Goal: Check status

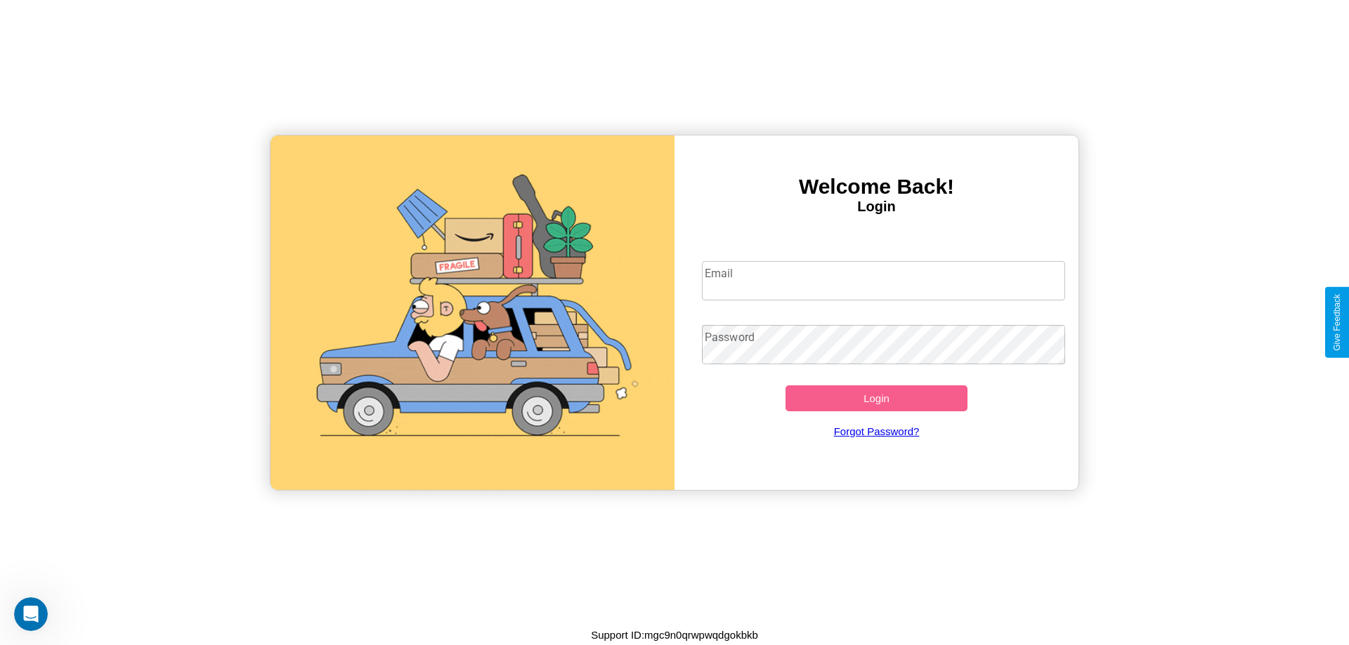
click at [883, 280] on input "Email" at bounding box center [884, 280] width 364 height 39
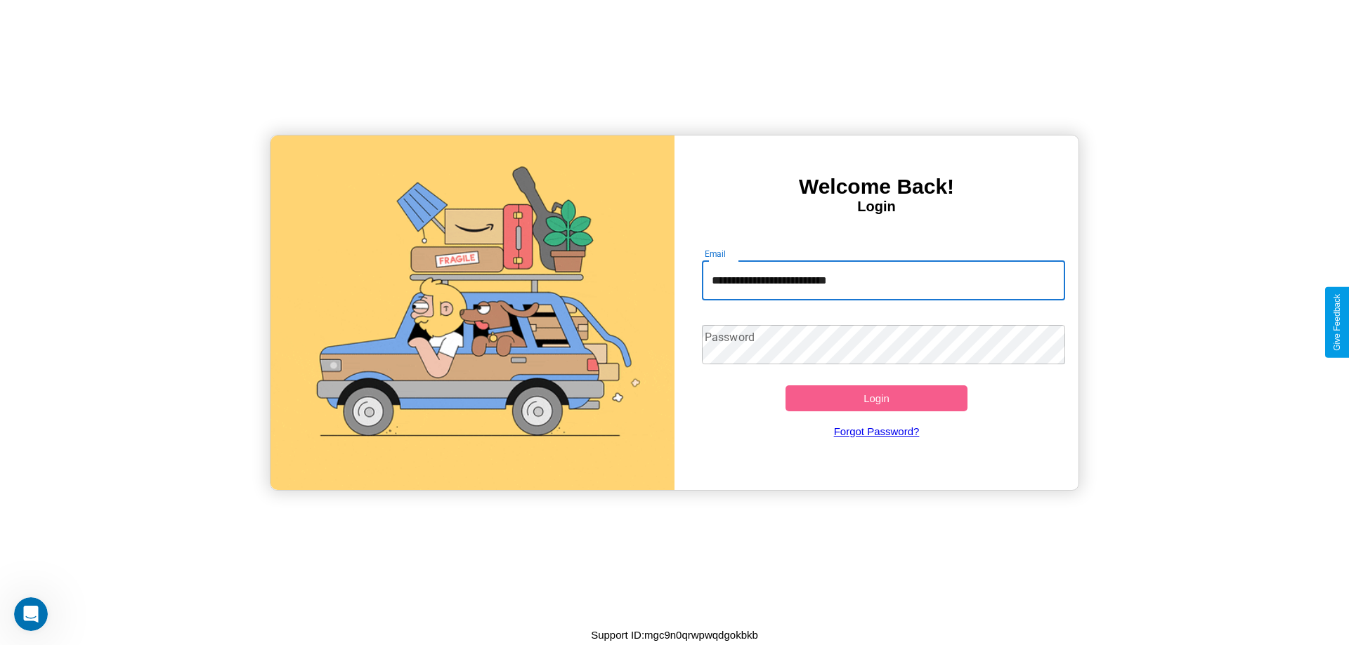
type input "**********"
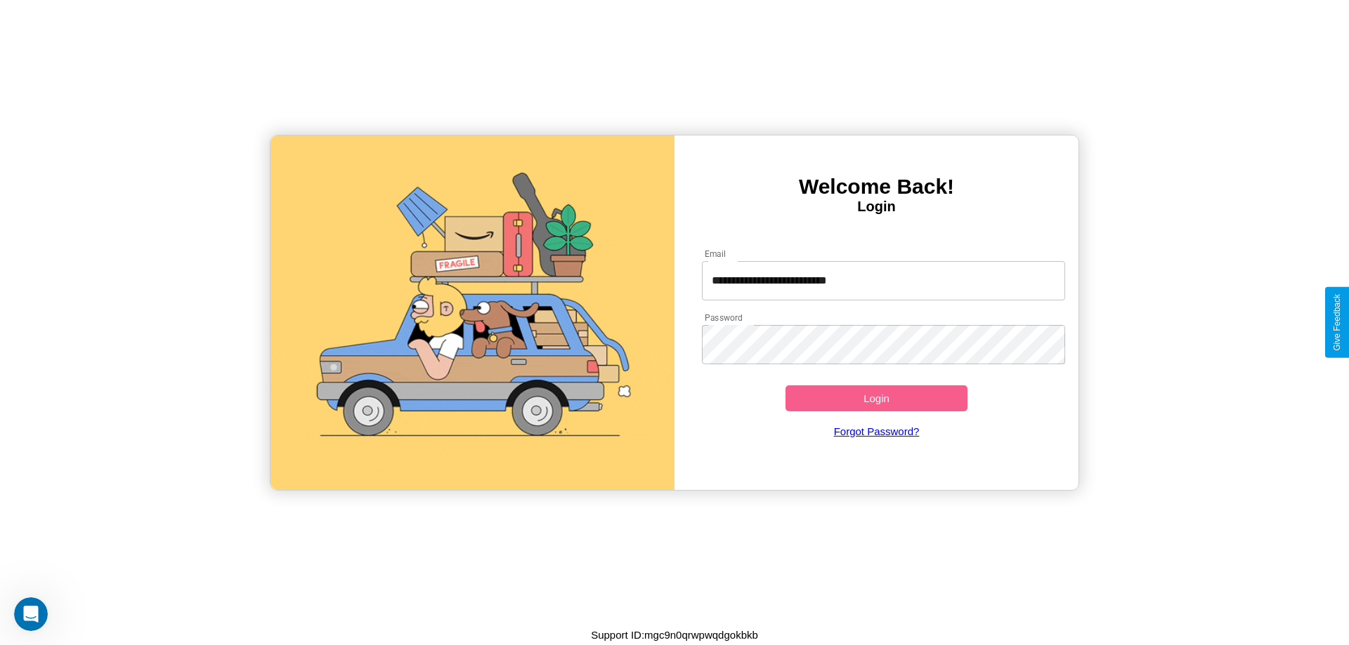
click at [876, 398] on button "Login" at bounding box center [876, 399] width 182 height 26
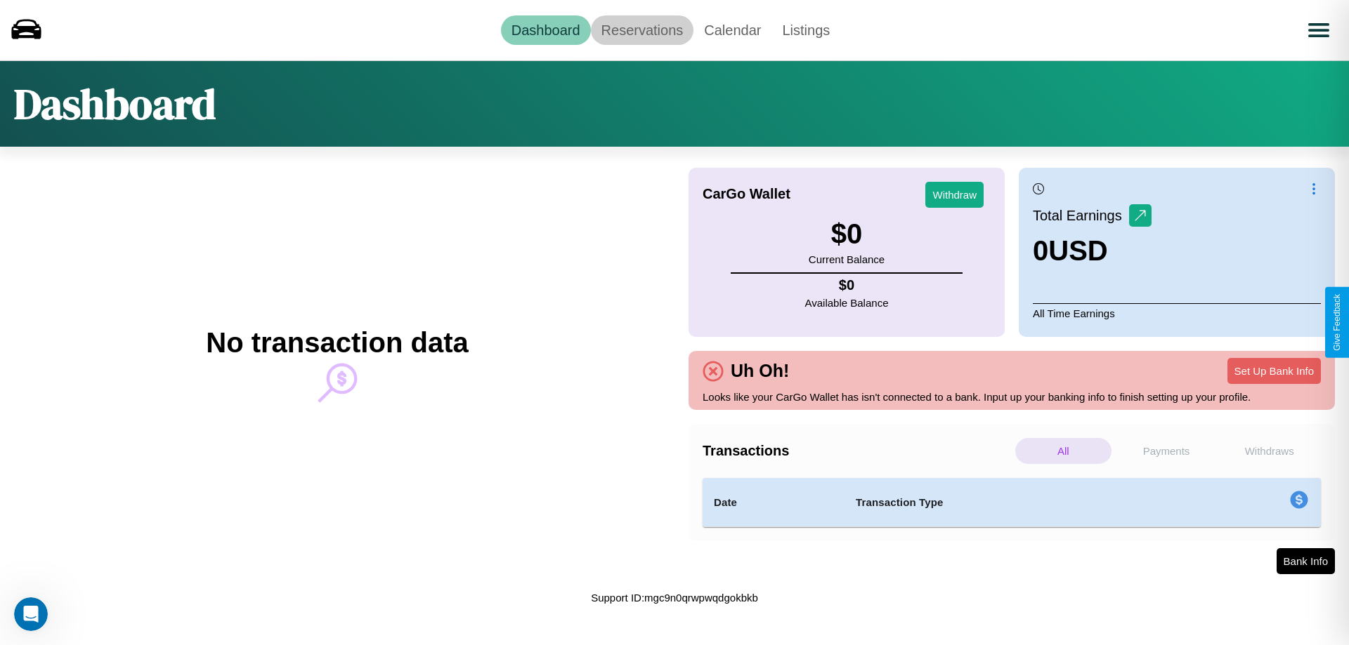
click at [641, 30] on link "Reservations" at bounding box center [642, 30] width 103 height 30
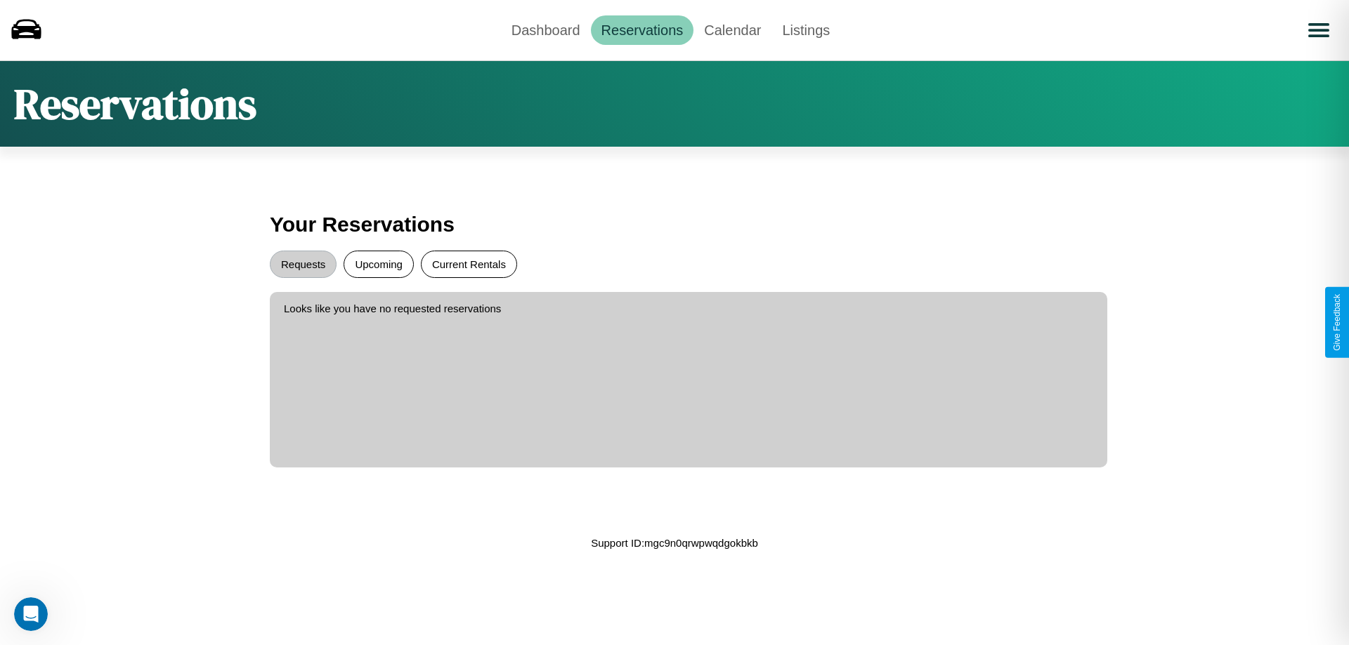
click at [468, 264] on button "Current Rentals" at bounding box center [469, 264] width 96 height 27
click at [303, 264] on button "Requests" at bounding box center [303, 264] width 67 height 27
click at [545, 30] on link "Dashboard" at bounding box center [546, 30] width 90 height 30
